Goal: Task Accomplishment & Management: Manage account settings

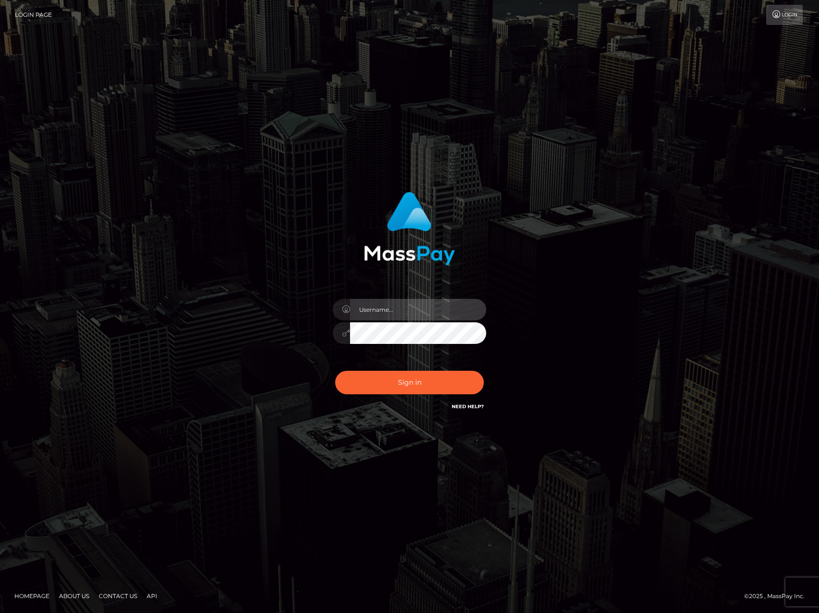
type input "arturlindepaybis"
click at [379, 303] on input "arturlindepaybis" at bounding box center [418, 310] width 136 height 22
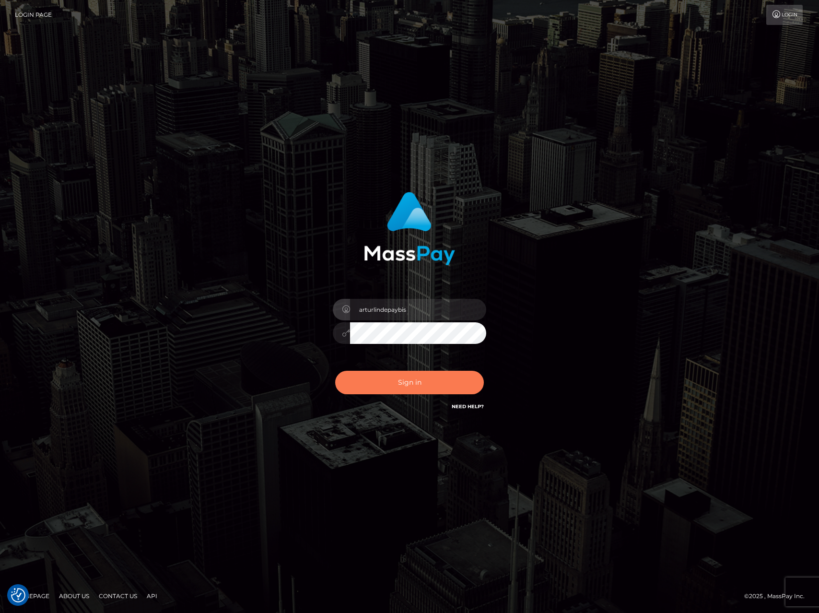
click at [408, 387] on button "Sign in" at bounding box center [409, 383] width 149 height 24
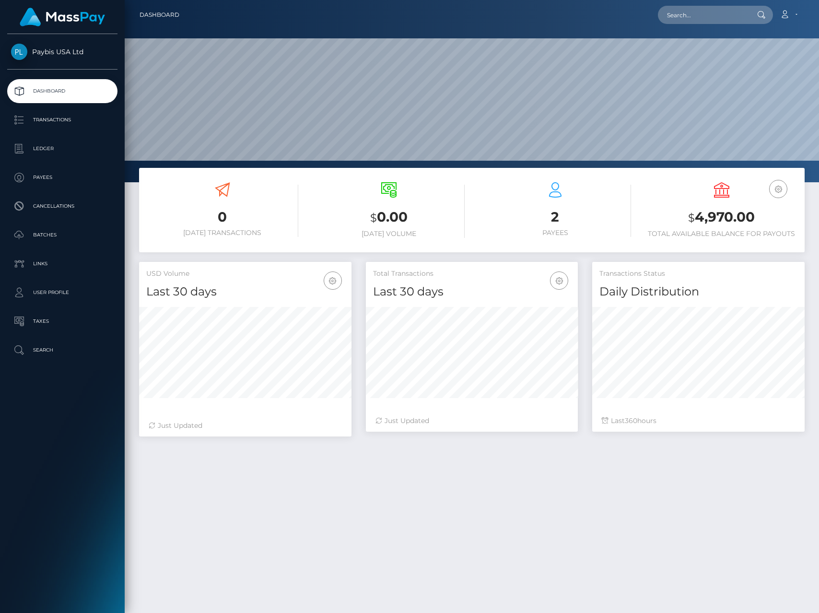
scroll to position [170, 212]
click at [795, 15] on link "Account" at bounding box center [789, 15] width 28 height 20
click at [758, 42] on link "Edit Profile" at bounding box center [766, 42] width 77 height 18
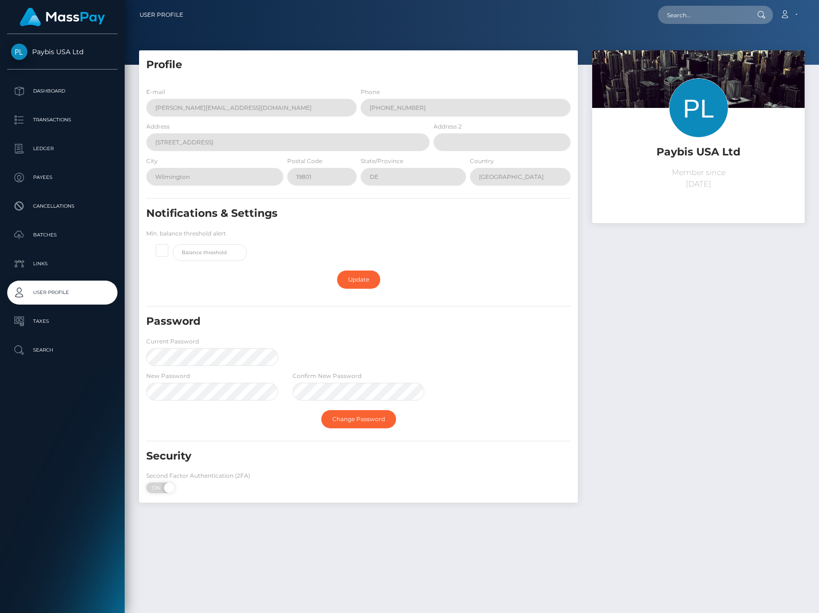
click at [581, 186] on div "Profile E-mail arturs.linde@paybis.com Phone +37120082324 Address 1209 Orange S…" at bounding box center [358, 281] width 453 height 462
click at [652, 273] on div "Paybis USA Ltd Member since March 26, 2025" at bounding box center [698, 281] width 227 height 462
click at [47, 340] on link "Search" at bounding box center [62, 350] width 110 height 24
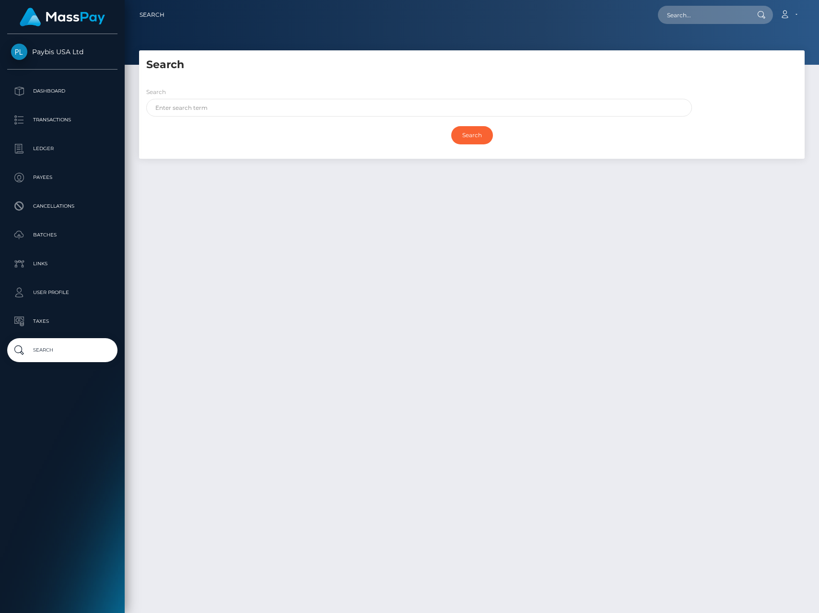
click at [50, 321] on p "Taxes" at bounding box center [62, 321] width 103 height 14
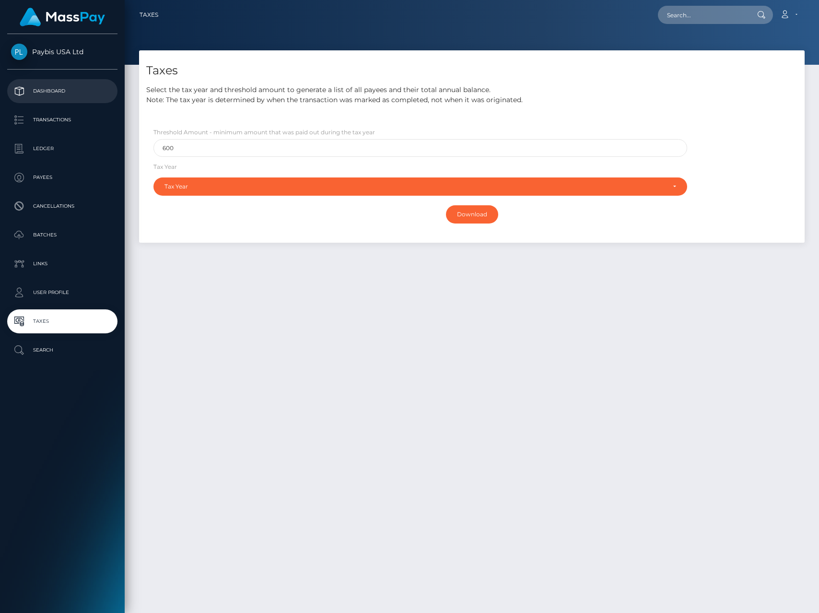
click at [55, 98] on link "Dashboard" at bounding box center [62, 91] width 110 height 24
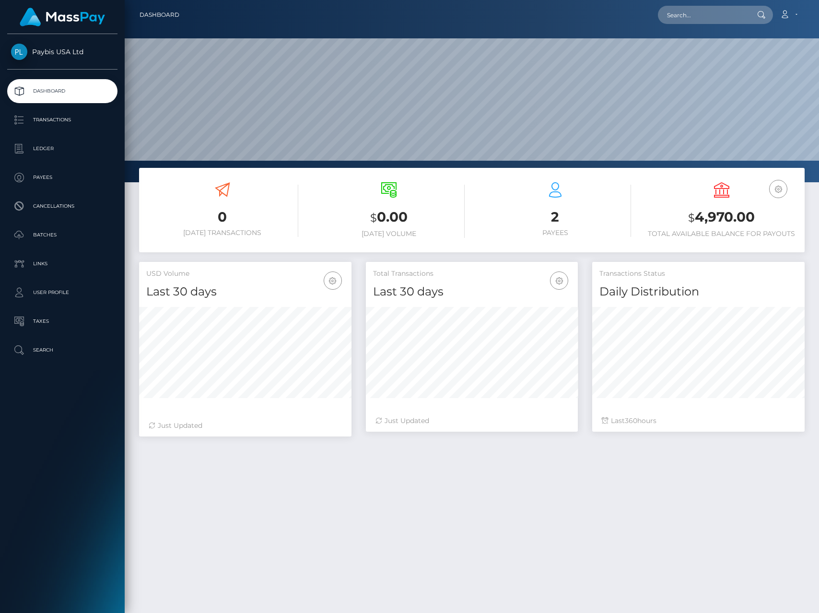
scroll to position [170, 212]
click at [573, 480] on div "0 Today Transactions $ 0.00 Today Volume 2 Payees" at bounding box center [472, 445] width 695 height 554
